Goal: Find specific page/section: Find specific page/section

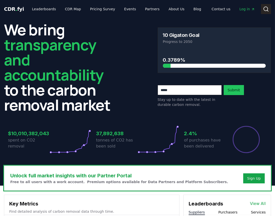
click at [266, 9] on icon at bounding box center [266, 9] width 6 height 6
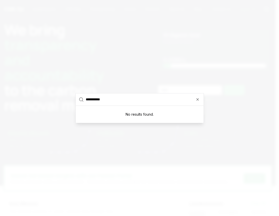
type input "**********"
click at [143, 55] on div at bounding box center [139, 108] width 279 height 216
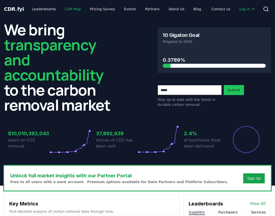
click at [70, 9] on link "CDR Map" at bounding box center [73, 9] width 24 height 9
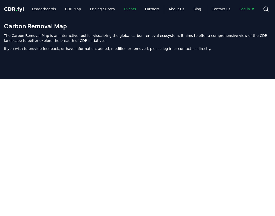
click at [125, 9] on link "Events" at bounding box center [130, 9] width 20 height 9
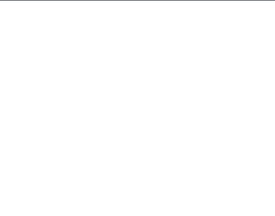
scroll to position [45, 0]
